Goal: Register for event/course

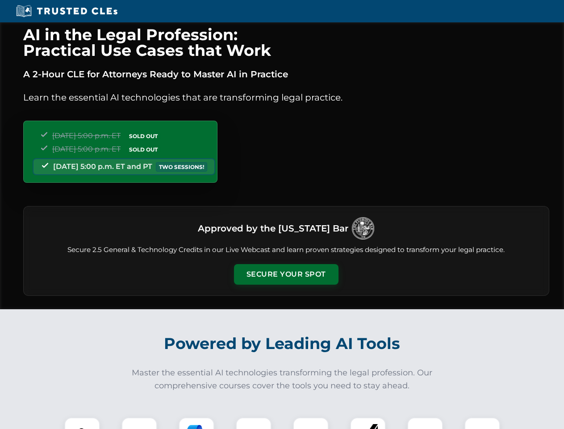
click at [286, 274] on button "Secure Your Spot" at bounding box center [286, 274] width 104 height 21
click at [82, 423] on img at bounding box center [82, 435] width 26 height 26
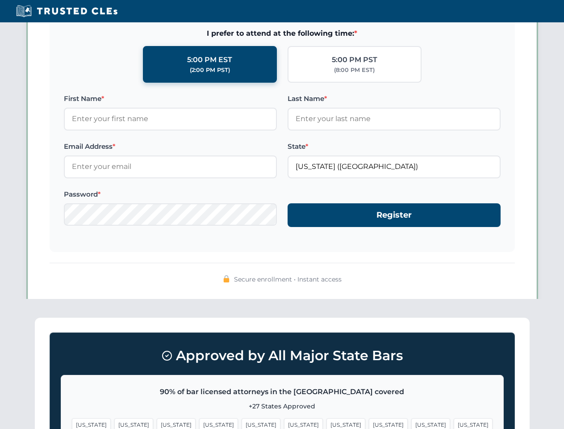
click at [326, 423] on span "[US_STATE]" at bounding box center [345, 424] width 39 height 13
click at [411, 423] on span "[US_STATE]" at bounding box center [430, 424] width 39 height 13
